Goal: Task Accomplishment & Management: Use online tool/utility

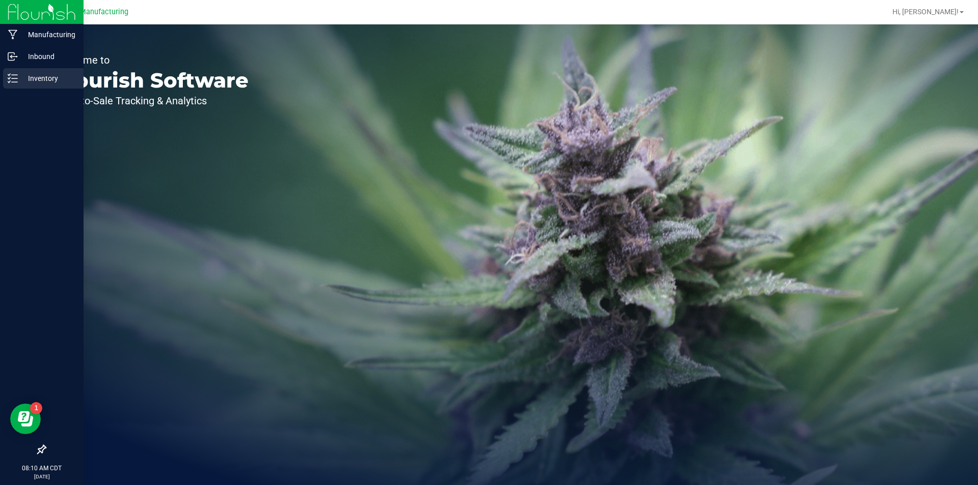
click at [16, 74] on icon at bounding box center [13, 78] width 10 height 10
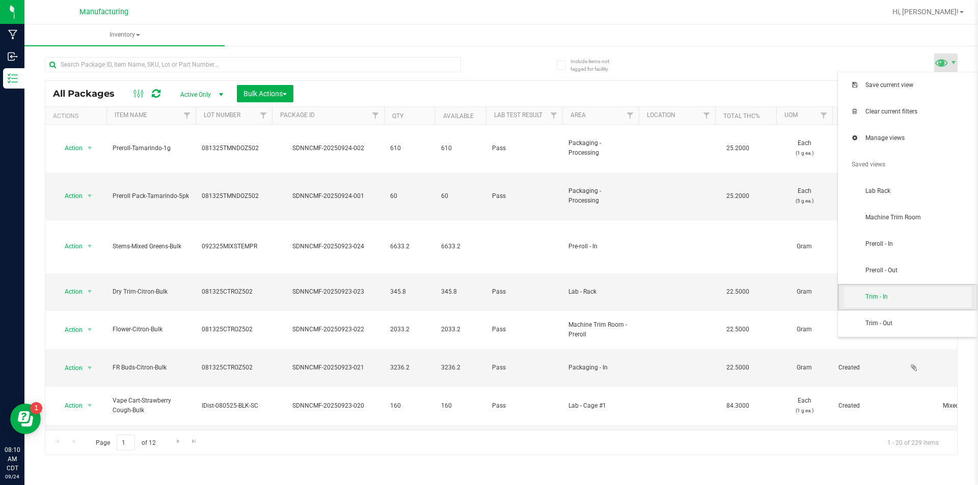
click at [943, 292] on span "Trim - In" at bounding box center [907, 297] width 127 height 20
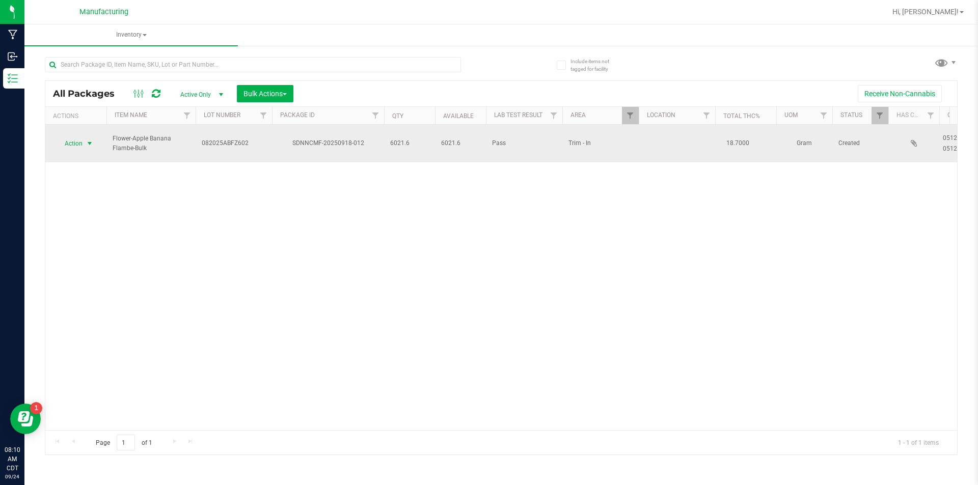
click at [92, 140] on span "select" at bounding box center [90, 144] width 8 height 8
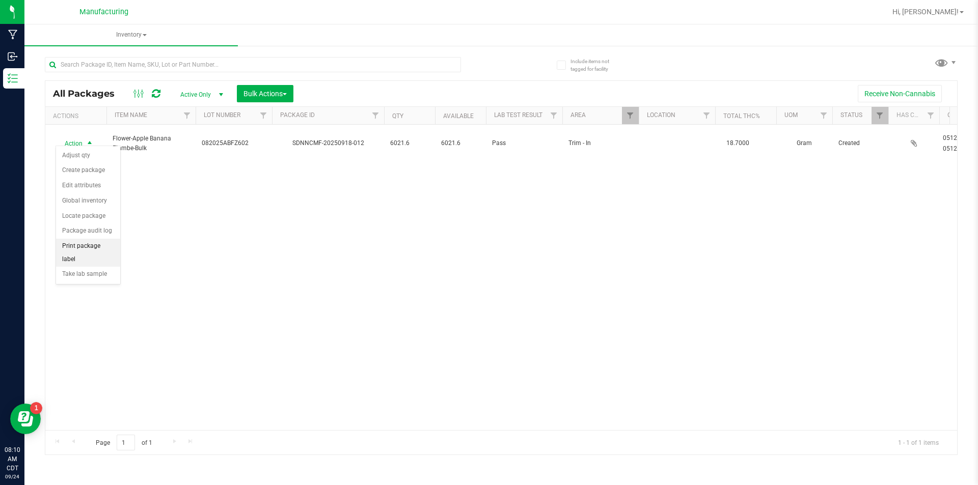
click at [102, 241] on li "Print package label" at bounding box center [88, 253] width 64 height 28
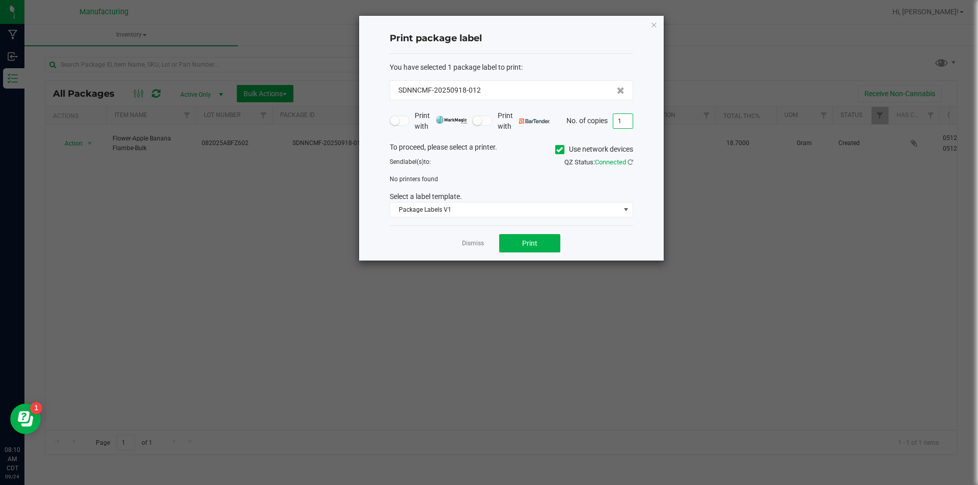
click at [626, 121] on input "1" at bounding box center [622, 121] width 19 height 14
type input "3"
click at [557, 150] on icon at bounding box center [559, 150] width 7 height 0
click at [0, 0] on input "Use network devices" at bounding box center [0, 0] width 0 height 0
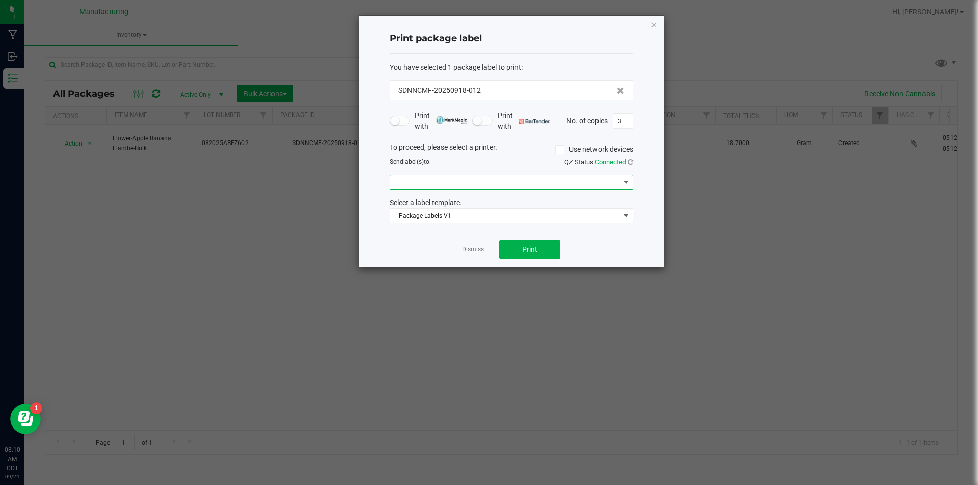
click at [629, 181] on span at bounding box center [626, 182] width 8 height 8
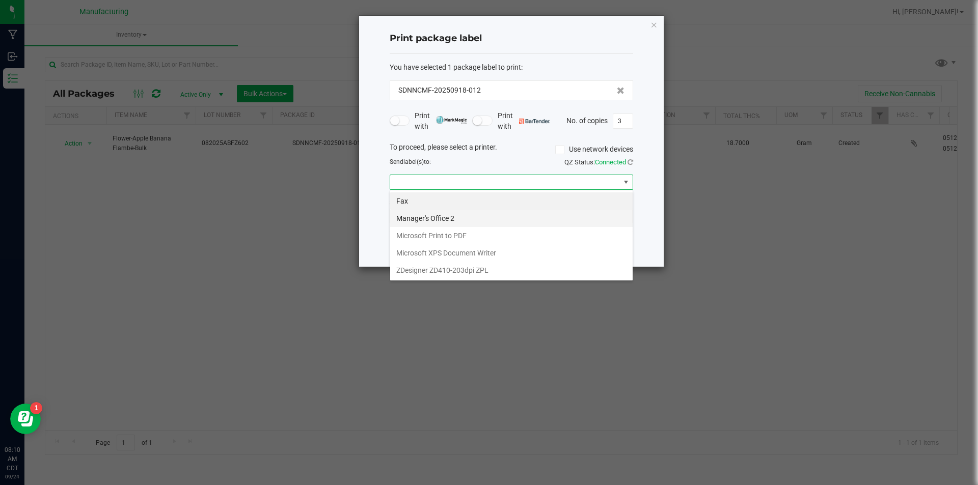
scroll to position [15, 243]
click at [563, 267] on ZPL "ZDesigner ZD410-203dpi ZPL" at bounding box center [511, 270] width 242 height 17
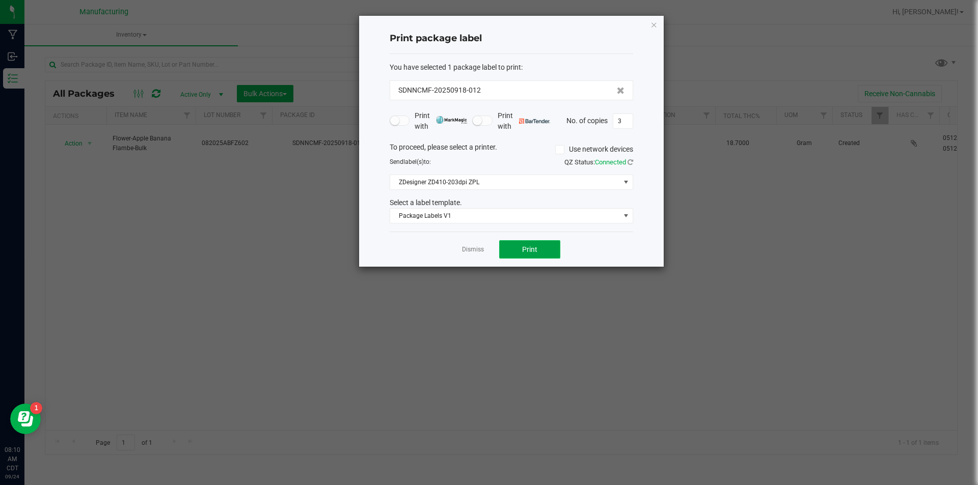
click at [529, 248] on span "Print" at bounding box center [529, 250] width 15 height 8
click at [464, 247] on link "Dismiss" at bounding box center [473, 250] width 22 height 9
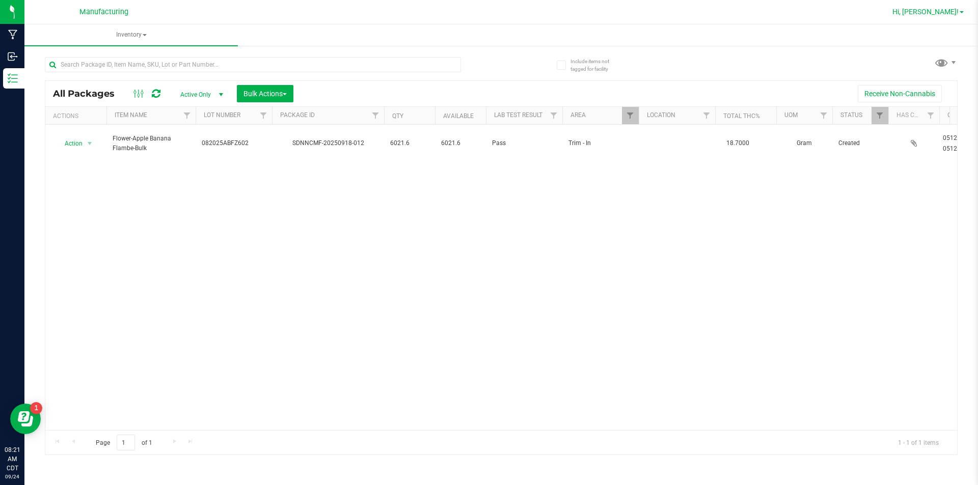
click at [935, 11] on span "Hi, [PERSON_NAME]!" at bounding box center [925, 12] width 66 height 8
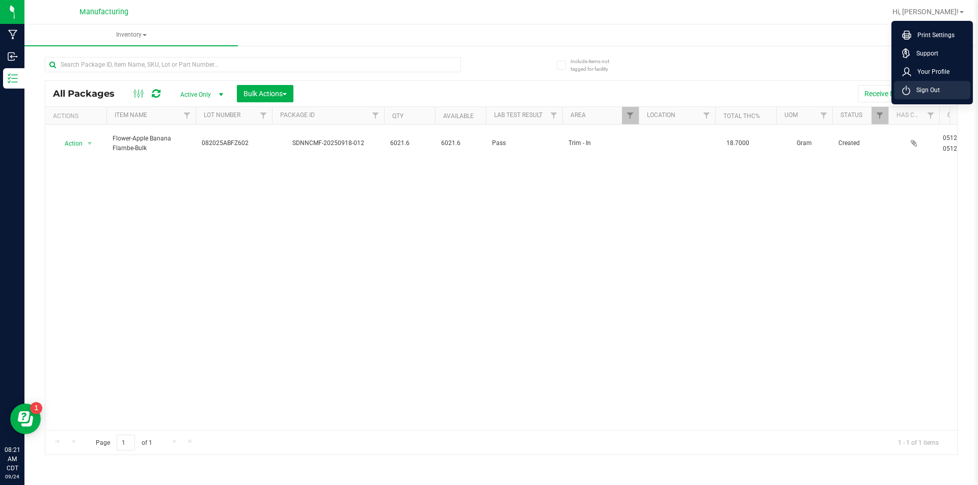
click at [936, 97] on li "Sign Out" at bounding box center [932, 90] width 76 height 18
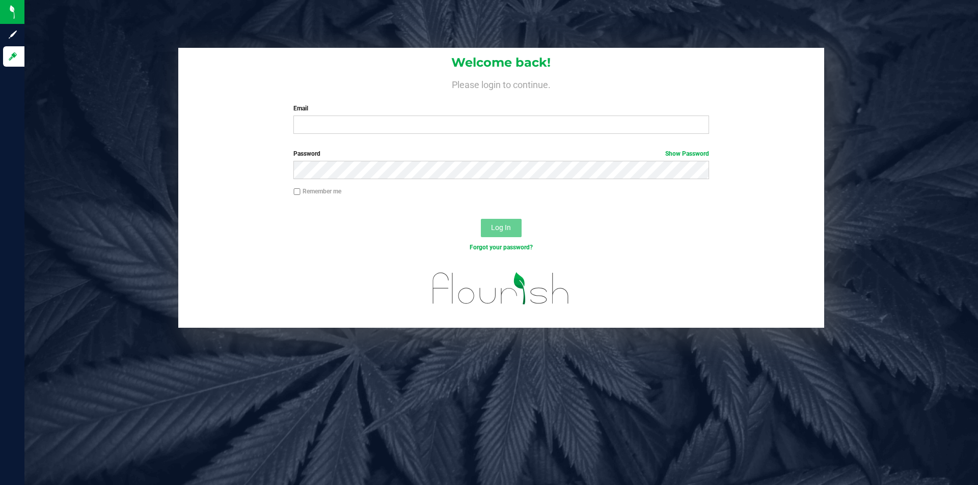
click at [413, 116] on div "Email Required Please format your email correctly." at bounding box center [501, 119] width 430 height 30
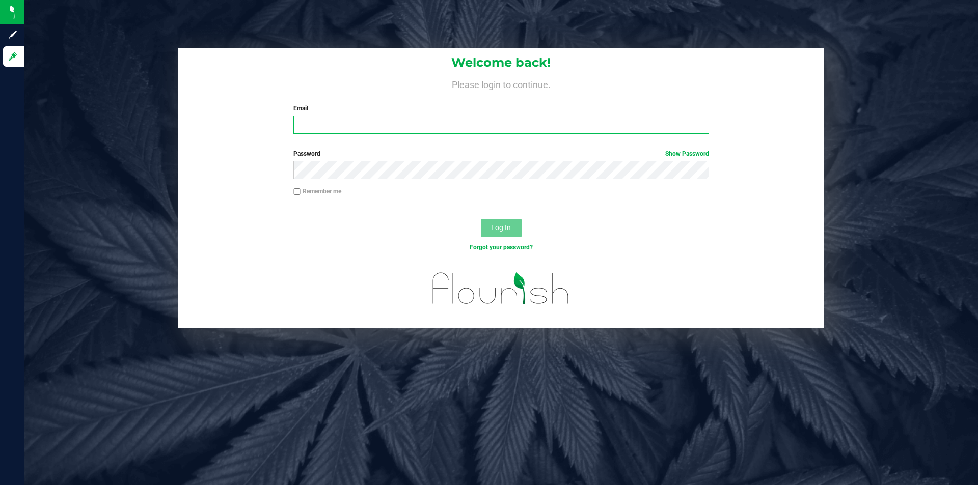
click at [405, 127] on input "Email" at bounding box center [500, 125] width 415 height 18
type input "[EMAIL_ADDRESS][DOMAIN_NAME]"
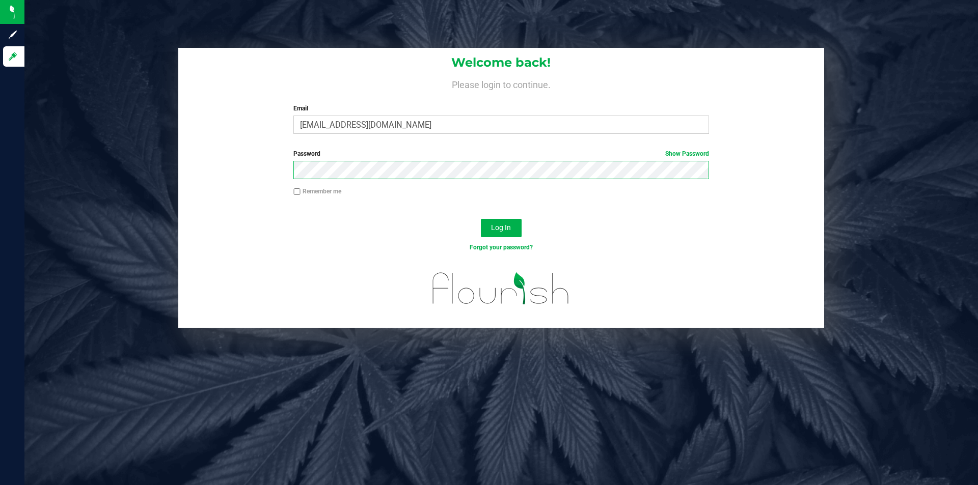
click at [481, 219] on button "Log In" at bounding box center [501, 228] width 41 height 18
